Goal: Task Accomplishment & Management: Use online tool/utility

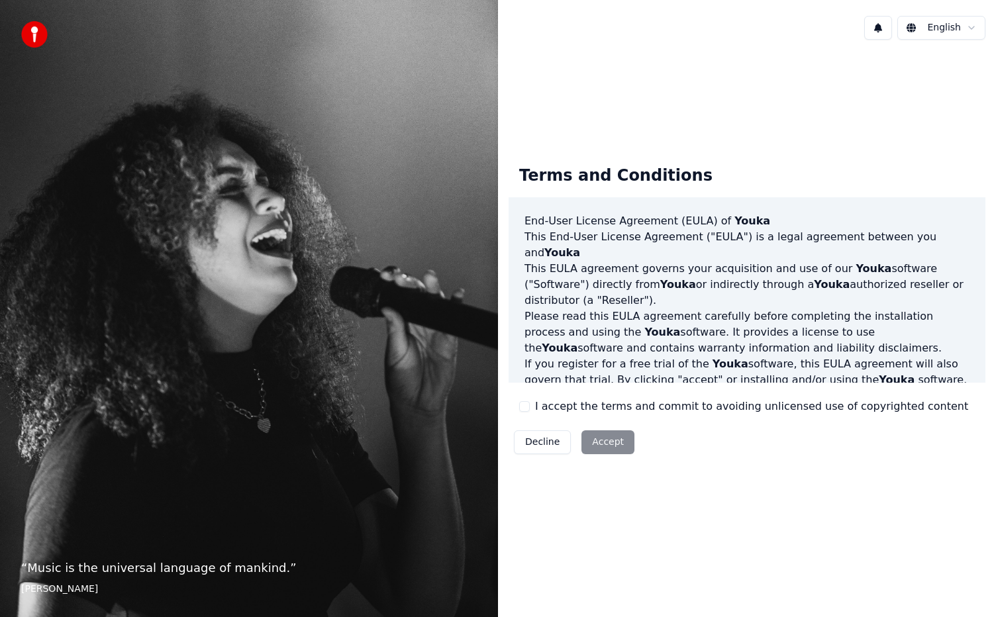
click at [527, 415] on div "Terms and Conditions End-User License Agreement ([PERSON_NAME]) of Youka This E…" at bounding box center [747, 307] width 477 height 305
click at [524, 399] on div "I accept the terms and commit to avoiding unlicensed use of copyrighted content" at bounding box center [743, 407] width 449 height 16
click at [524, 406] on button "I accept the terms and commit to avoiding unlicensed use of copyrighted content" at bounding box center [524, 406] width 11 height 11
click at [608, 442] on button "Accept" at bounding box center [607, 442] width 53 height 24
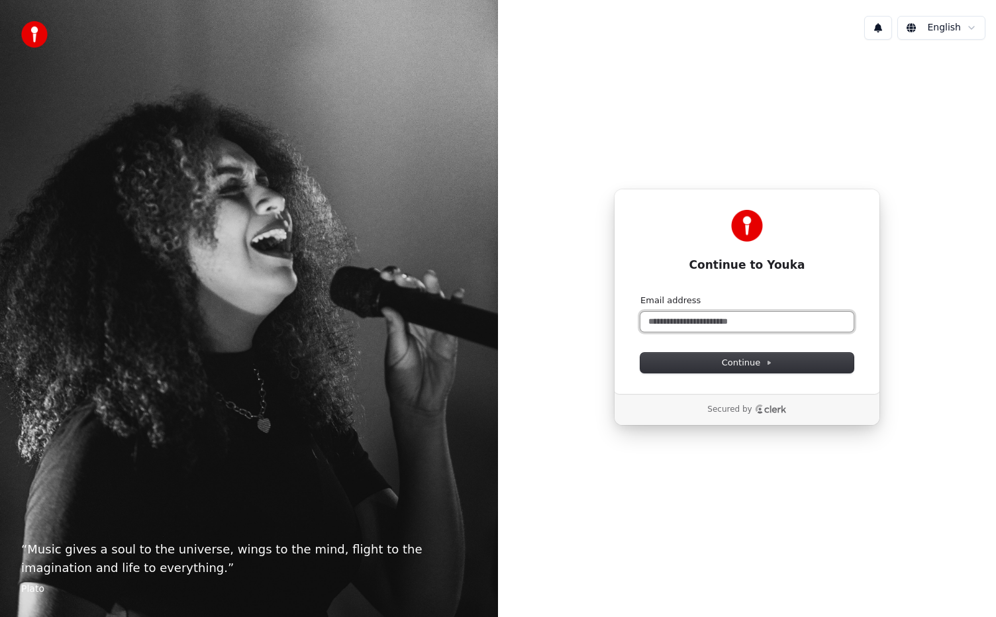
click at [693, 329] on input "Email address" at bounding box center [746, 322] width 213 height 20
click at [640, 295] on button "submit" at bounding box center [640, 295] width 0 height 0
type input "**********"
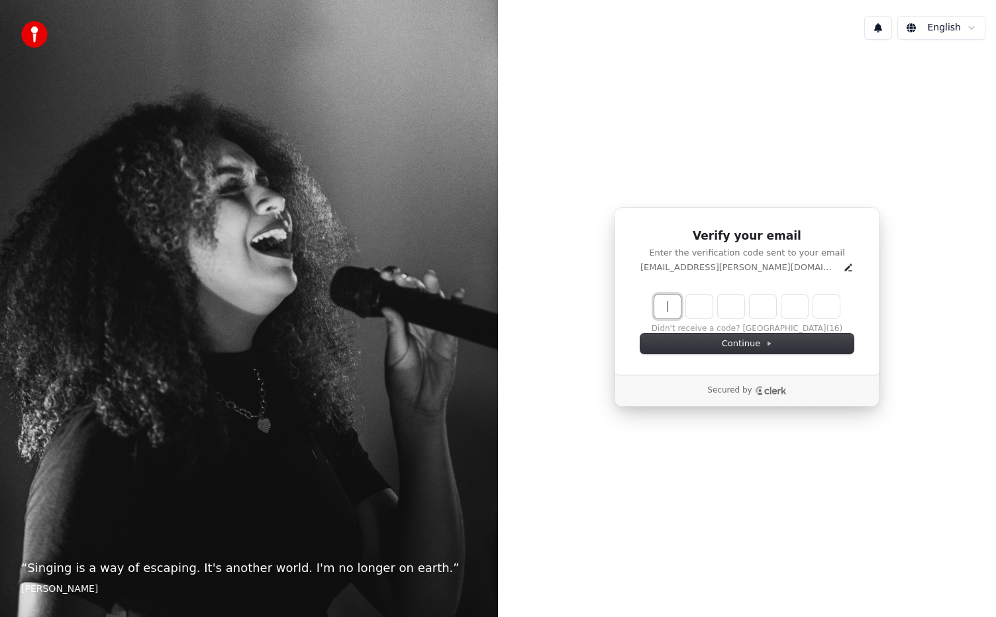
click at [659, 306] on input "Enter verification code" at bounding box center [760, 307] width 212 height 24
paste input "******"
type input "******"
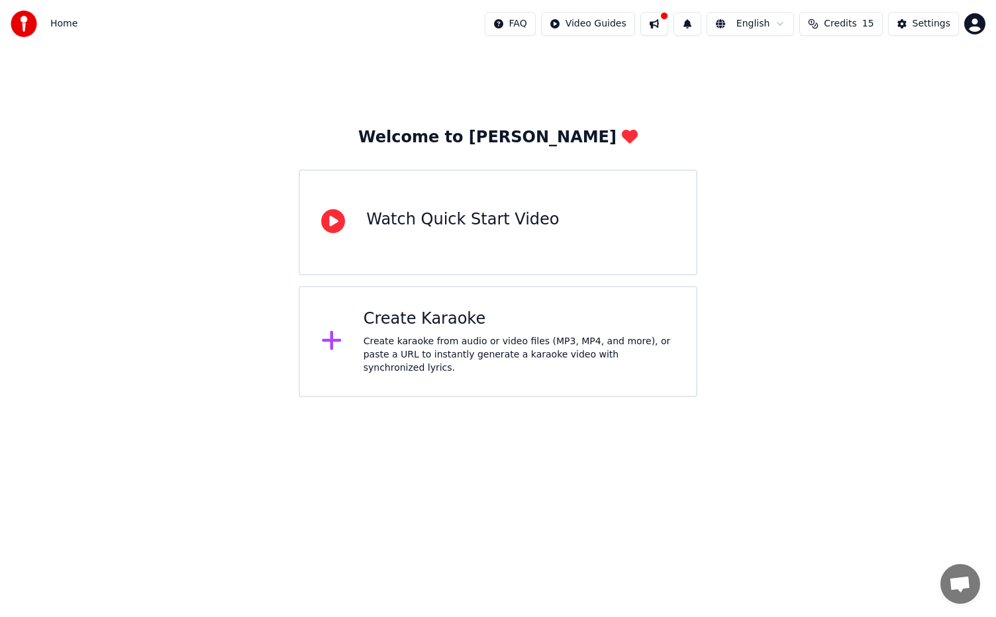
click at [368, 344] on div "Create karaoke from audio or video files (MP3, MP4, and more), or paste a URL t…" at bounding box center [519, 355] width 311 height 40
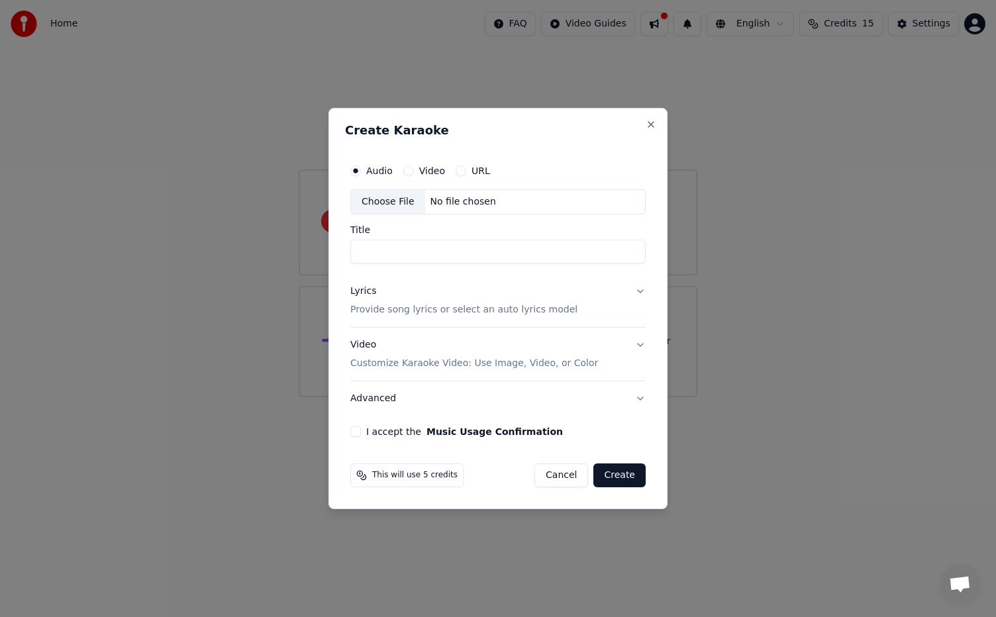
click at [395, 252] on input "Title" at bounding box center [497, 252] width 295 height 24
type input "**********"
click at [408, 173] on button "Video" at bounding box center [408, 171] width 11 height 11
click at [453, 201] on div "No file chosen" at bounding box center [463, 201] width 76 height 13
type input "**********"
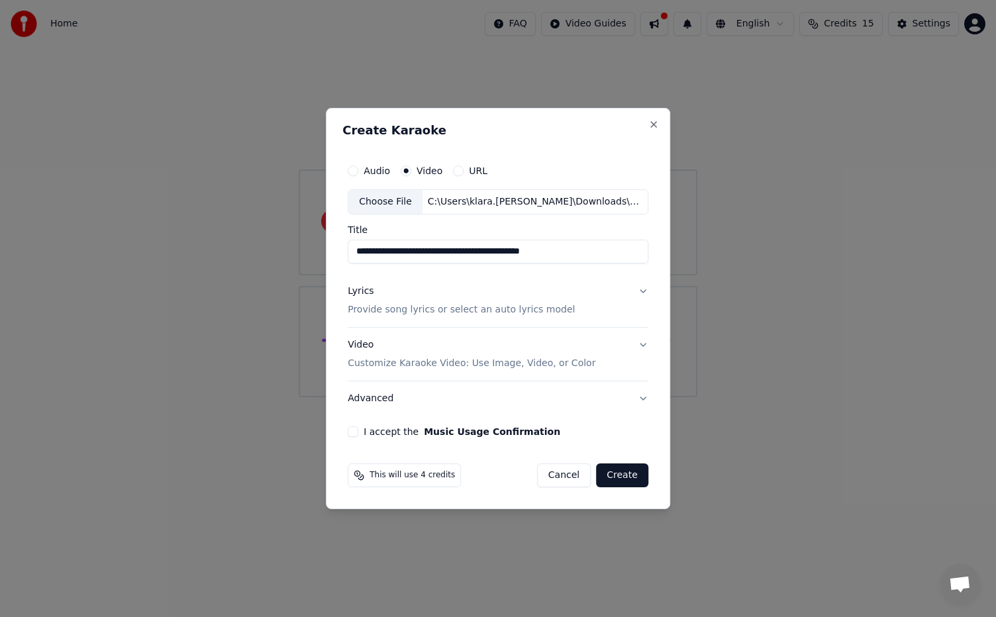
click at [635, 297] on button "Lyrics Provide song lyrics or select an auto lyrics model" at bounding box center [498, 300] width 301 height 53
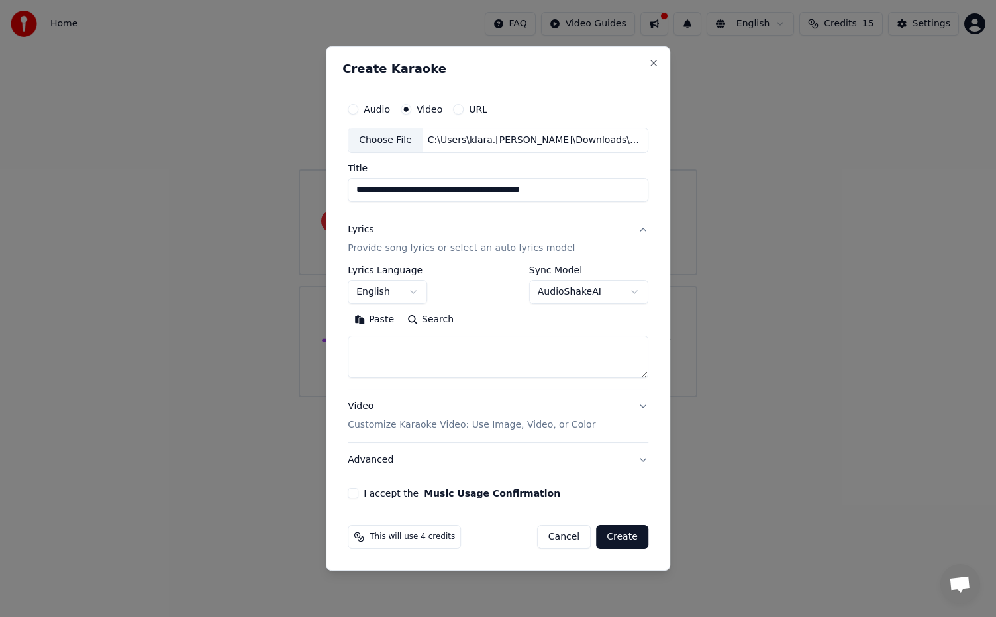
click at [411, 292] on button "English" at bounding box center [387, 292] width 79 height 24
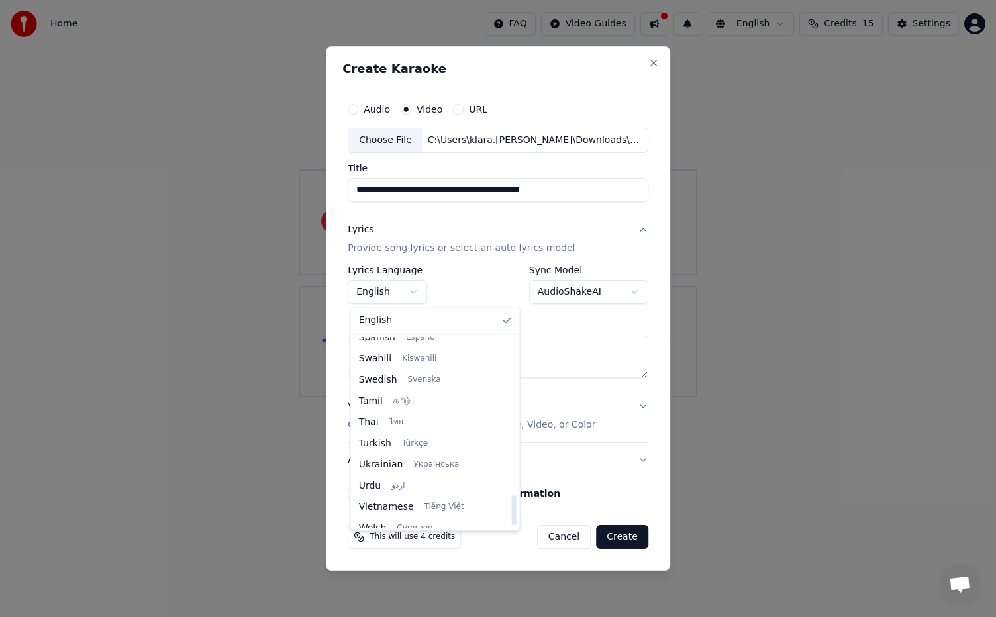
scroll to position [1003, 0]
select select "**"
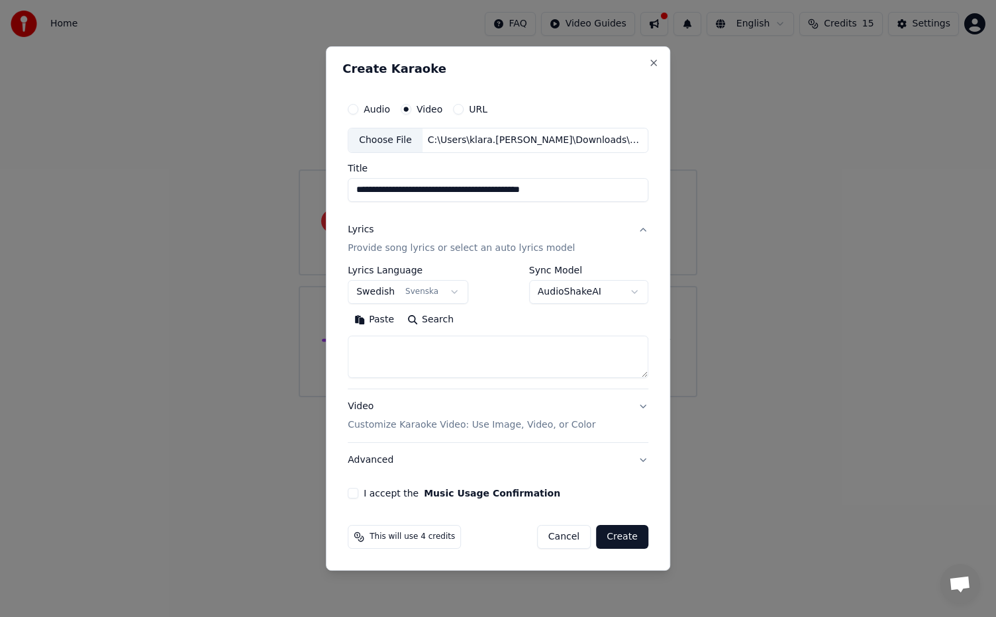
click at [580, 295] on body "**********" at bounding box center [498, 198] width 996 height 397
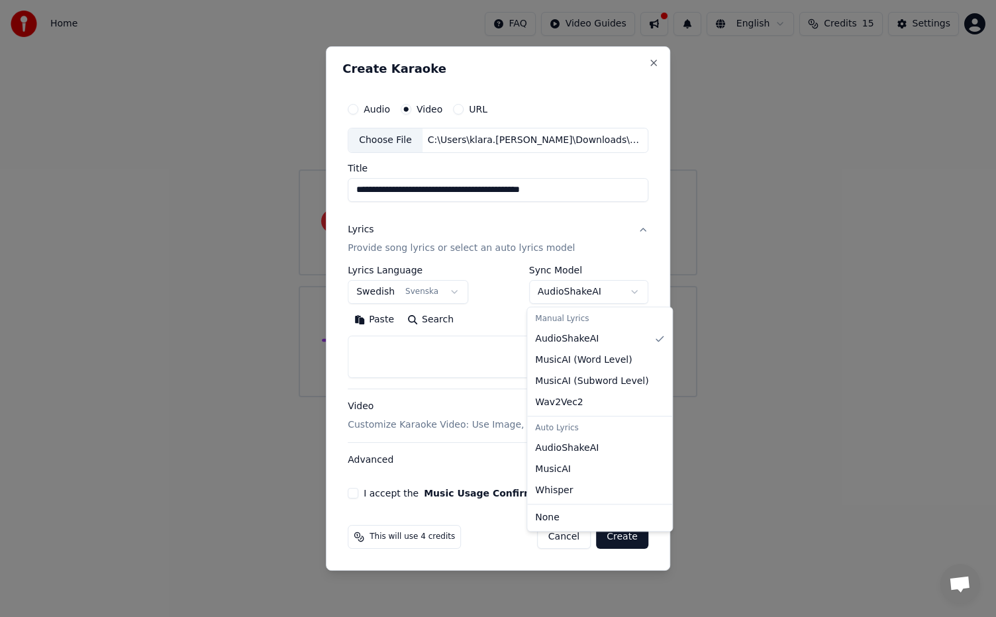
click at [580, 295] on body "**********" at bounding box center [498, 198] width 996 height 397
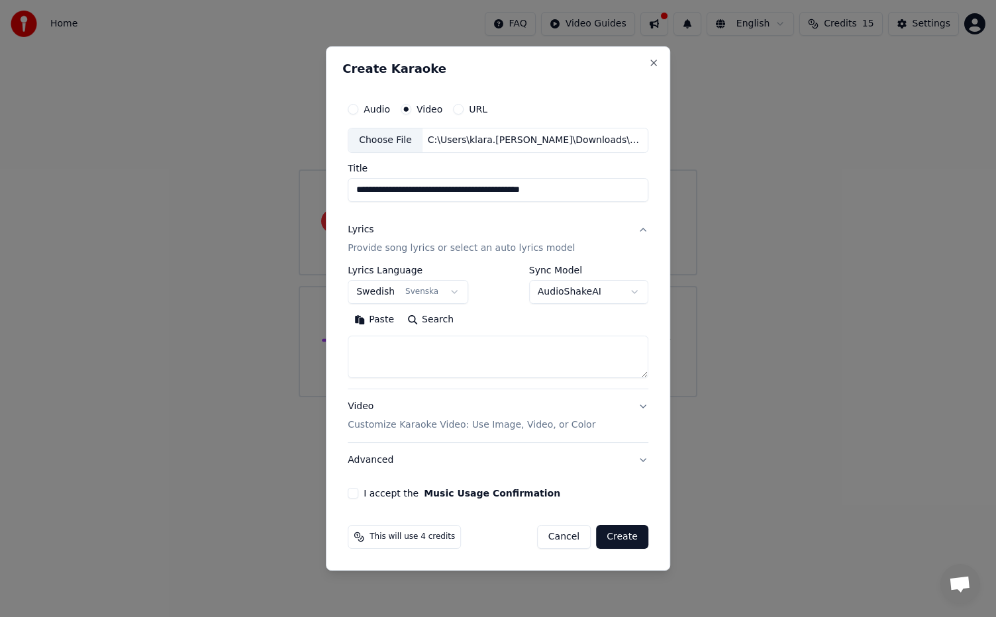
click at [485, 364] on textarea at bounding box center [498, 357] width 301 height 42
paste textarea "**********"
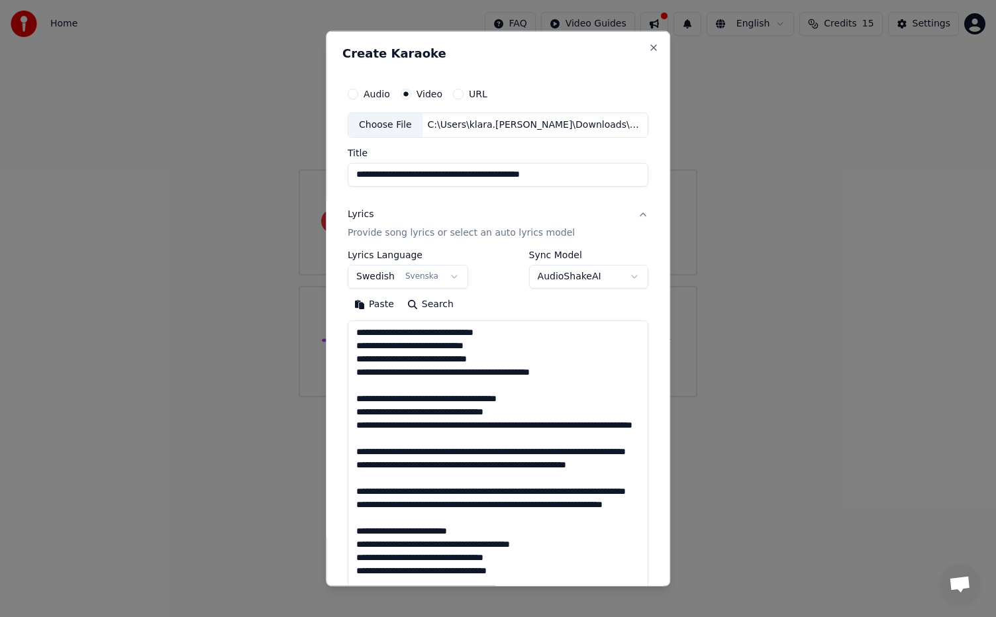
scroll to position [400, 0]
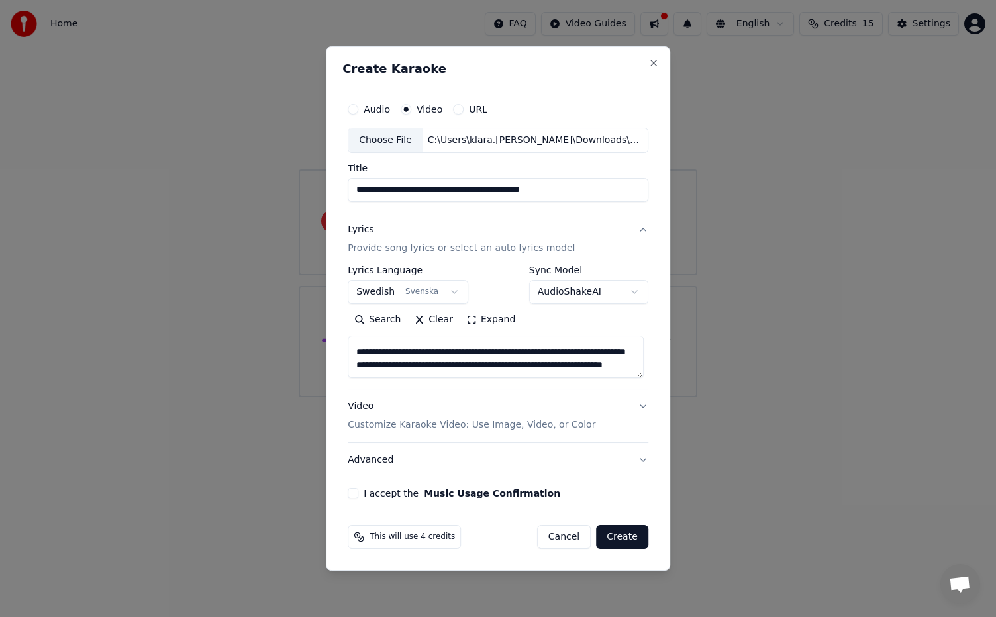
type textarea "**********"
click at [641, 404] on button "Video Customize Karaoke Video: Use Image, Video, or Color" at bounding box center [498, 415] width 301 height 53
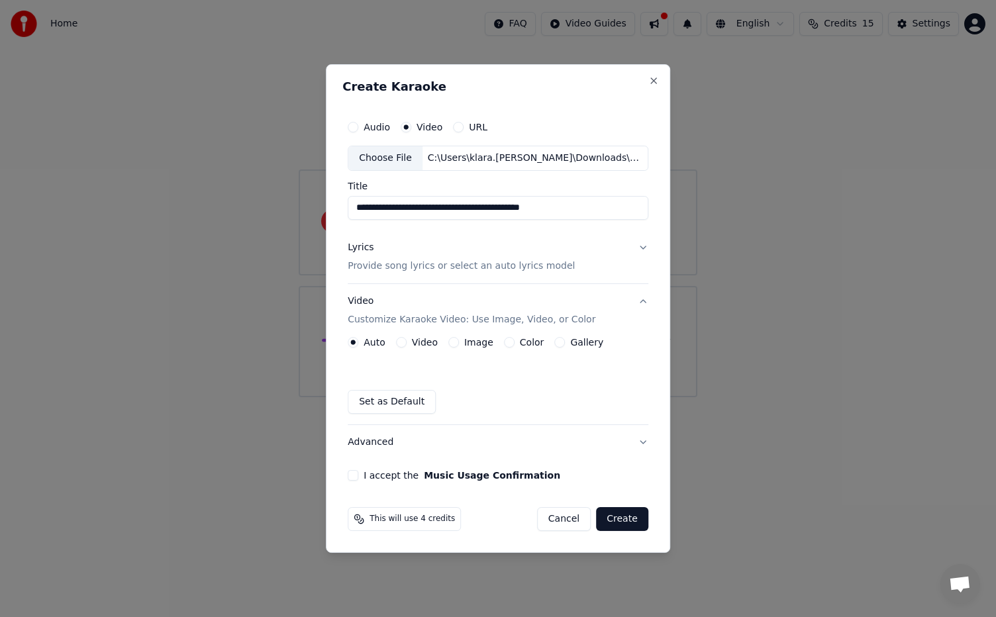
click at [355, 477] on button "I accept the Music Usage Confirmation" at bounding box center [353, 475] width 11 height 11
click at [615, 519] on button "Create" at bounding box center [622, 519] width 52 height 24
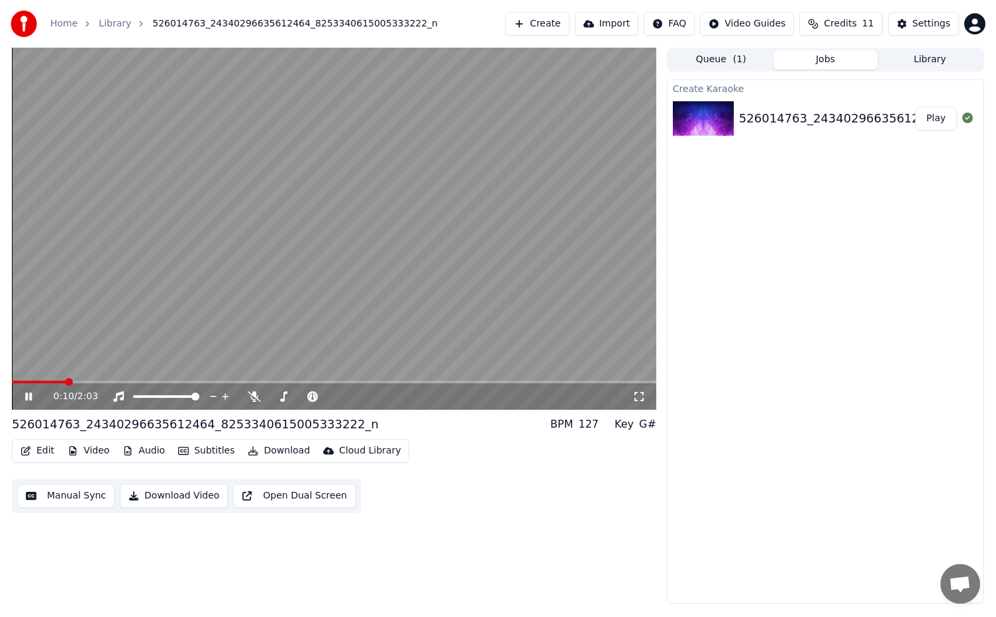
click at [550, 468] on div "Edit Video Audio Subtitles Download Cloud Library Manual Sync Download Video Op…" at bounding box center [334, 476] width 644 height 74
click at [23, 397] on icon at bounding box center [38, 396] width 31 height 11
click at [12, 378] on span at bounding box center [16, 382] width 8 height 8
click at [30, 397] on icon at bounding box center [29, 396] width 8 height 9
click at [30, 397] on icon at bounding box center [28, 397] width 7 height 8
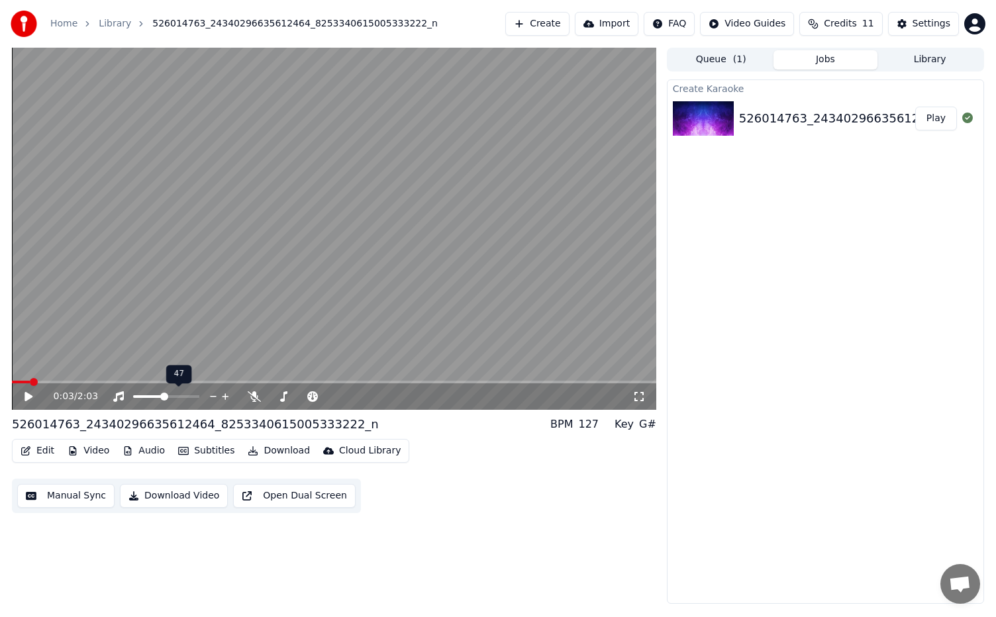
click at [163, 399] on span at bounding box center [164, 397] width 8 height 8
click at [265, 450] on button "Download" at bounding box center [278, 451] width 73 height 19
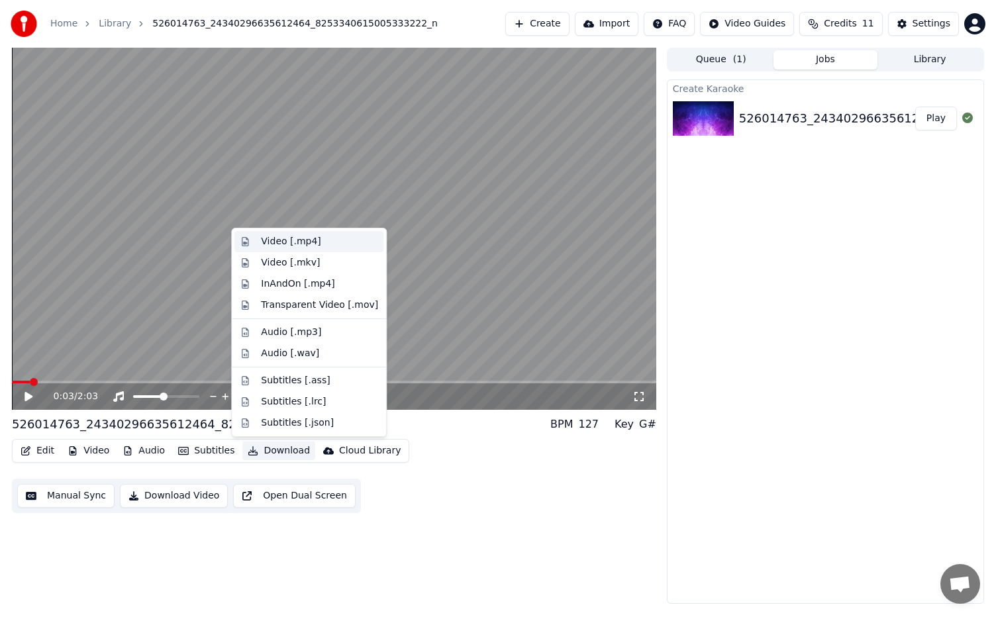
click at [314, 245] on div "Video [.mp4]" at bounding box center [319, 241] width 117 height 13
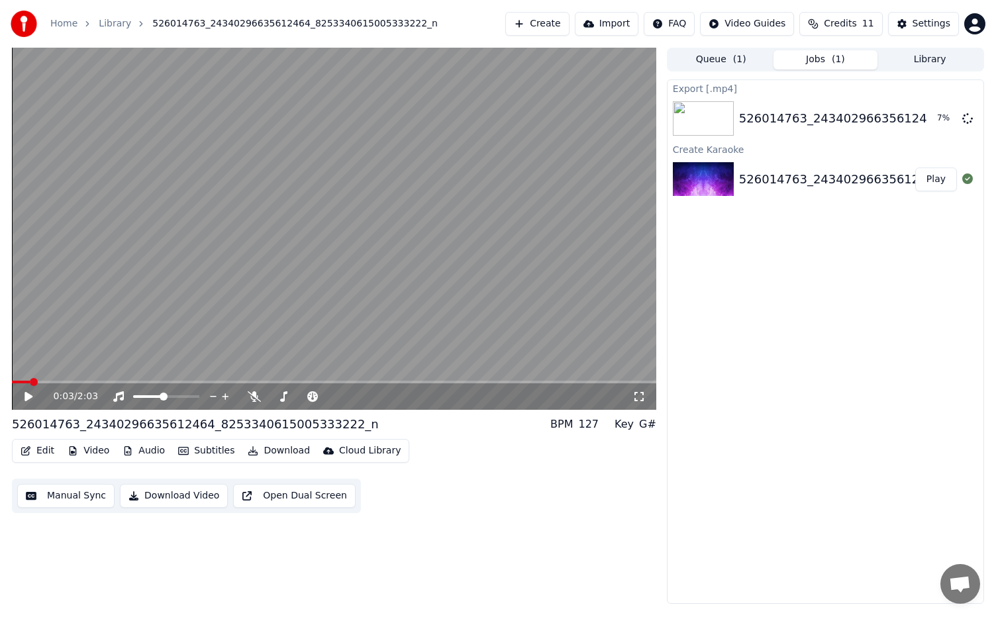
click at [184, 451] on button "Subtitles" at bounding box center [206, 451] width 67 height 19
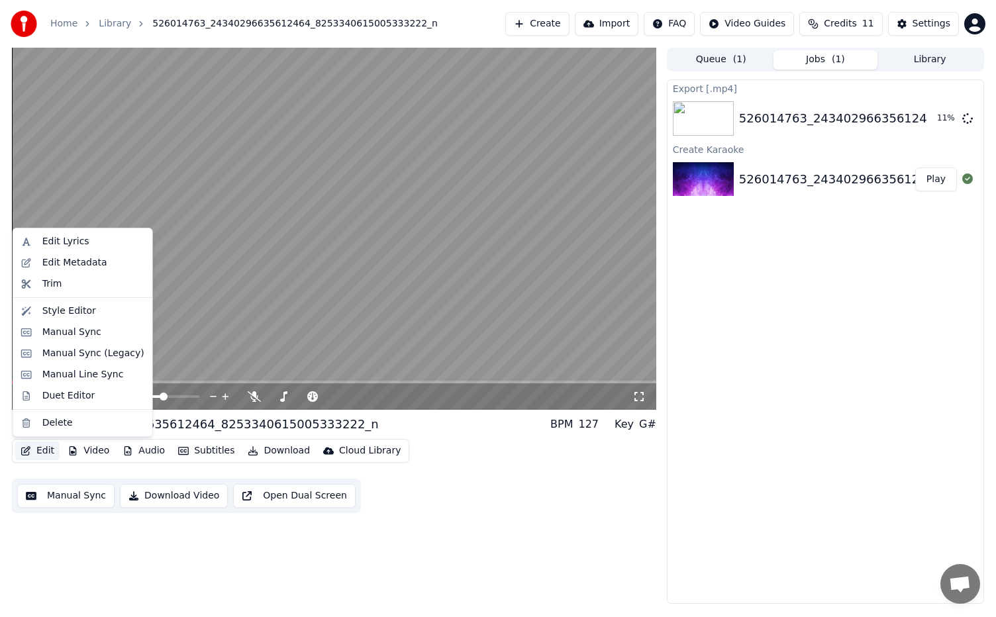
click at [33, 446] on button "Edit" at bounding box center [37, 451] width 44 height 19
click at [37, 450] on button "Edit" at bounding box center [37, 451] width 44 height 19
click at [73, 246] on div "Edit Lyrics" at bounding box center [65, 241] width 47 height 13
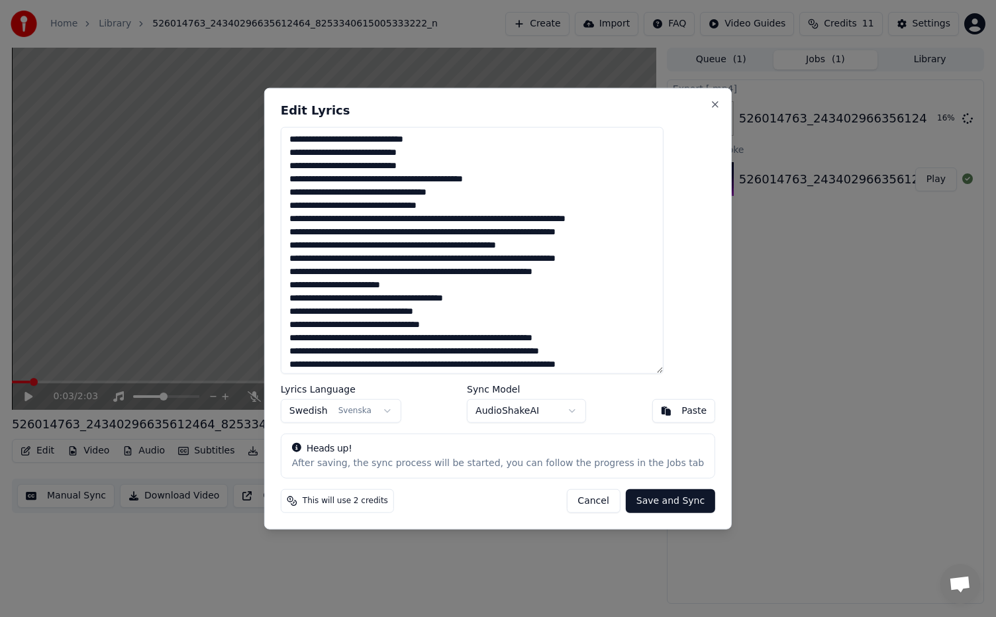
scroll to position [16, 0]
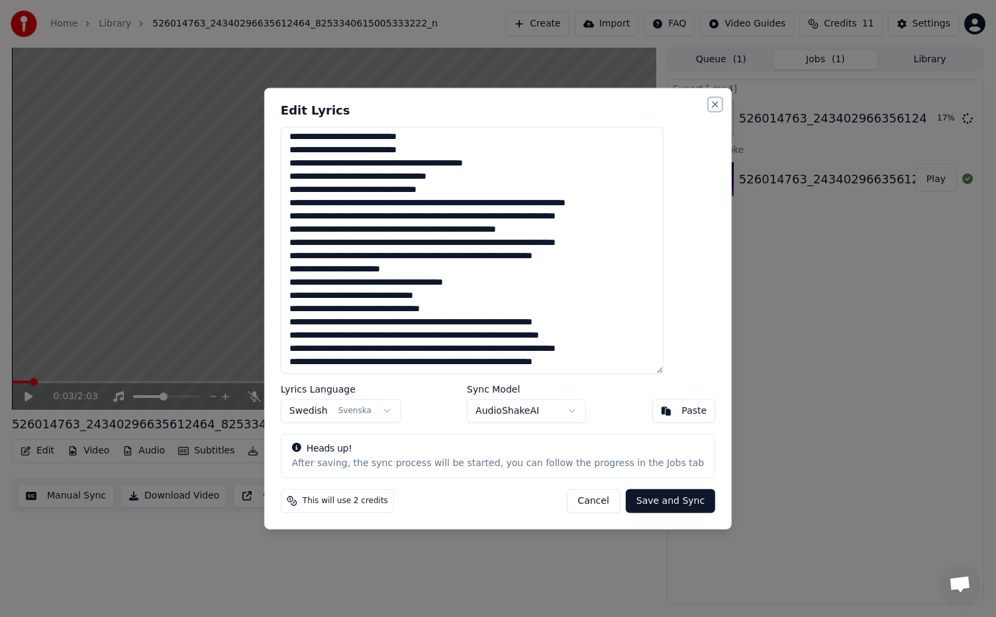
click at [710, 99] on button "Close" at bounding box center [715, 104] width 11 height 11
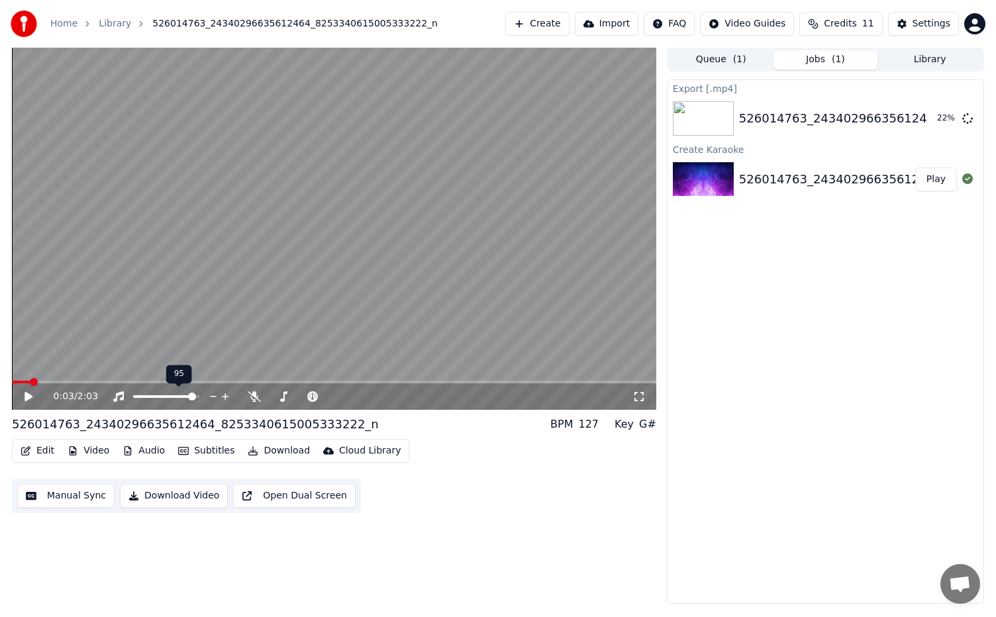
click at [196, 400] on span at bounding box center [192, 397] width 8 height 8
click at [20, 397] on div "0:03 / 2:03" at bounding box center [334, 396] width 634 height 13
click at [30, 399] on icon at bounding box center [29, 396] width 8 height 9
click at [30, 399] on icon at bounding box center [28, 397] width 7 height 8
click at [30, 399] on icon at bounding box center [29, 396] width 8 height 9
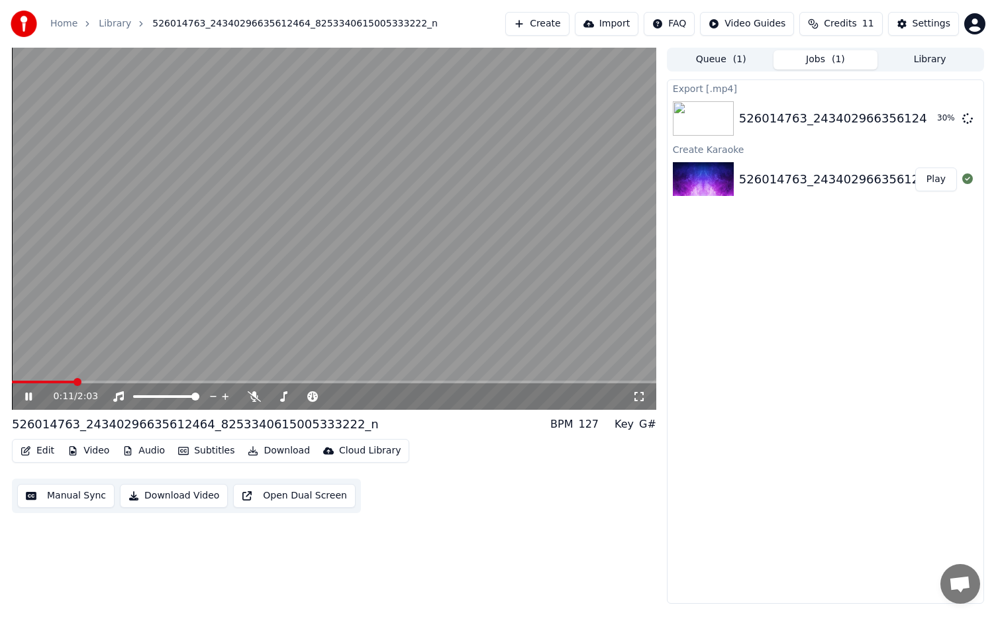
click at [30, 399] on icon at bounding box center [28, 397] width 7 height 8
click at [36, 382] on span at bounding box center [43, 382] width 63 height 3
click at [28, 384] on div "0:05 / 2:03" at bounding box center [334, 396] width 644 height 26
click at [28, 381] on span at bounding box center [25, 382] width 26 height 3
click at [40, 381] on span at bounding box center [334, 382] width 644 height 3
